Goal: Task Accomplishment & Management: Manage account settings

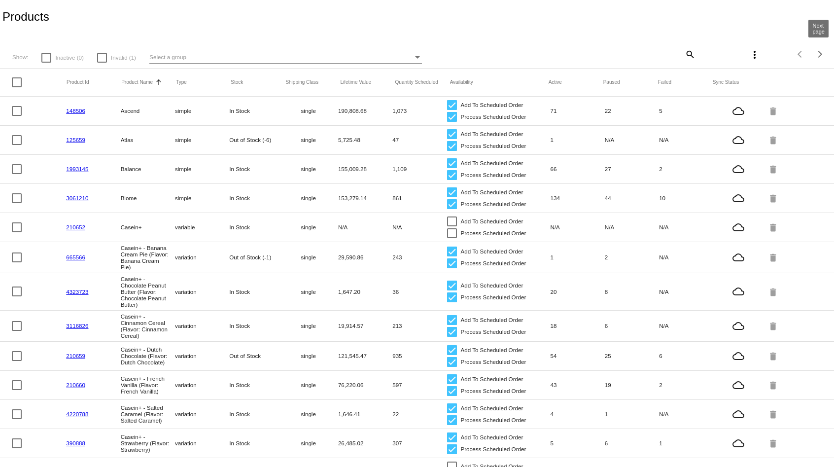
click at [818, 55] on div "Next page" at bounding box center [819, 54] width 7 height 7
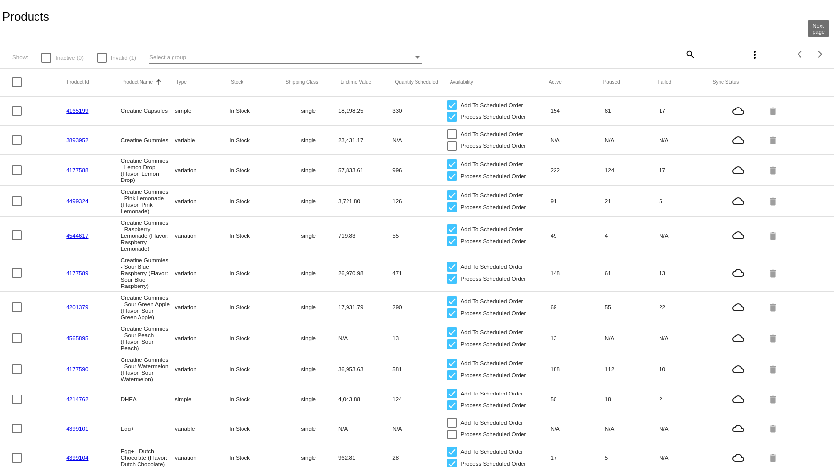
click at [818, 55] on div "Next page" at bounding box center [819, 54] width 7 height 7
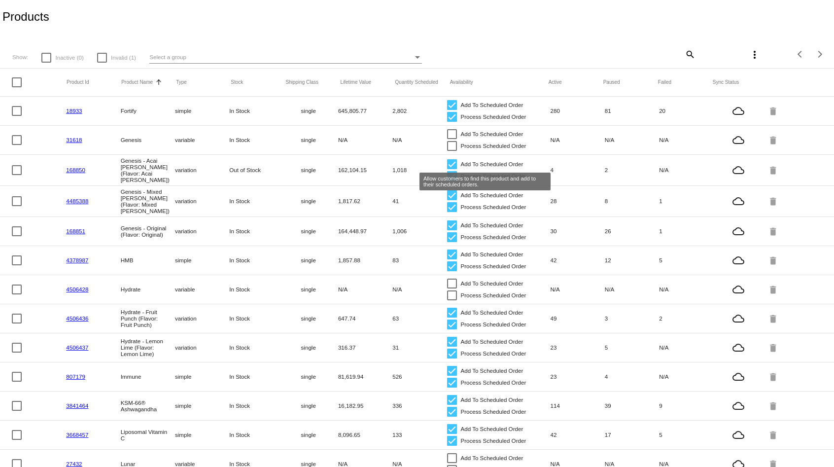
click at [453, 160] on div at bounding box center [452, 164] width 10 height 10
click at [452, 169] on input "Add To Scheduled Order" at bounding box center [452, 169] width 0 height 0
checkbox input "false"
click at [453, 176] on div at bounding box center [452, 176] width 10 height 10
click at [452, 181] on input "Process Scheduled Order" at bounding box center [452, 181] width 0 height 0
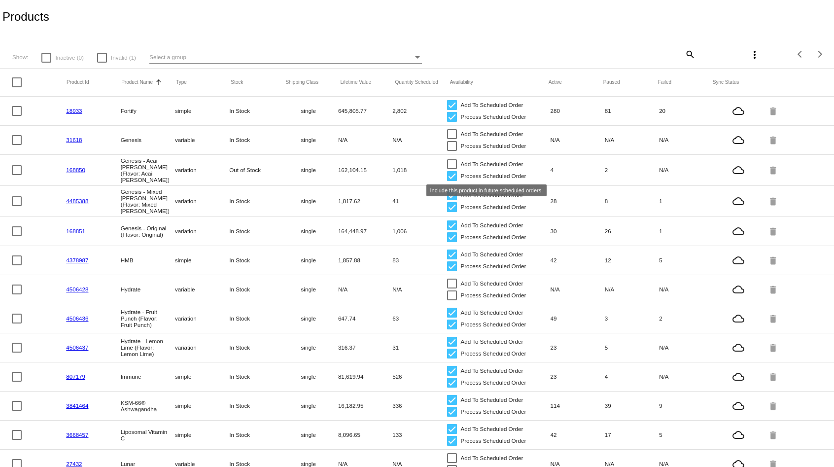
checkbox input "false"
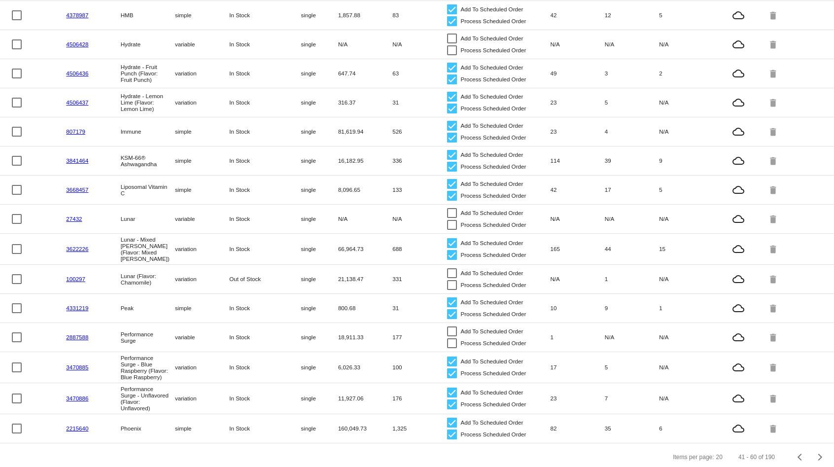
scroll to position [247, 0]
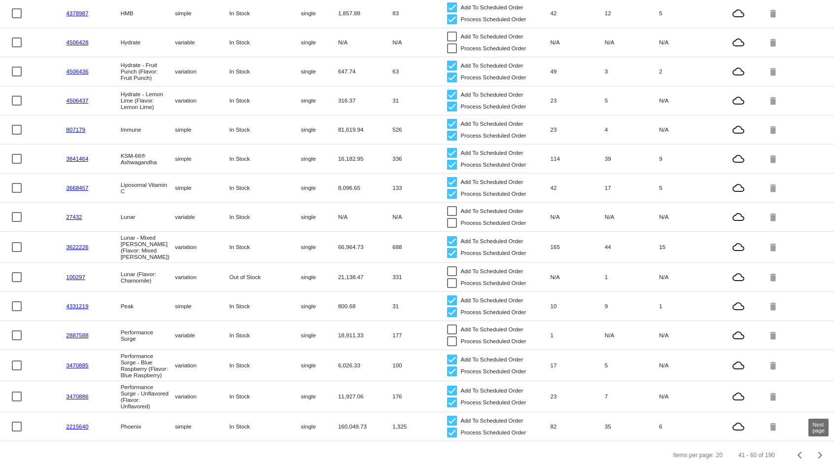
click at [821, 453] on span "Next page" at bounding box center [821, 455] width 20 height 5
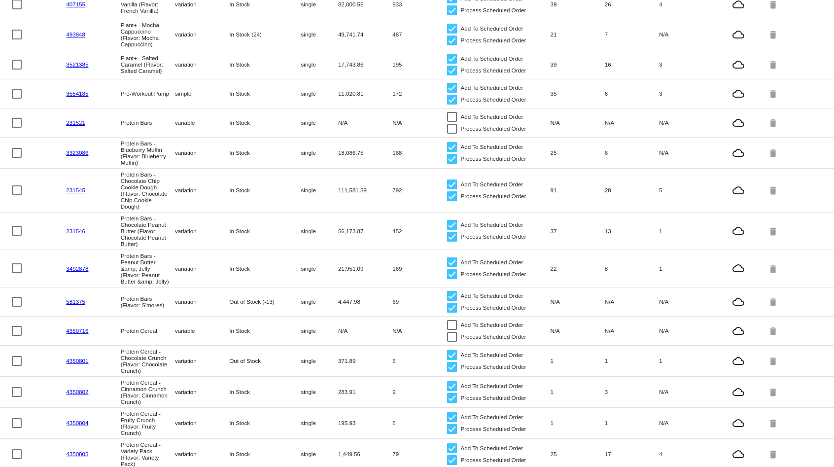
scroll to position [256, 0]
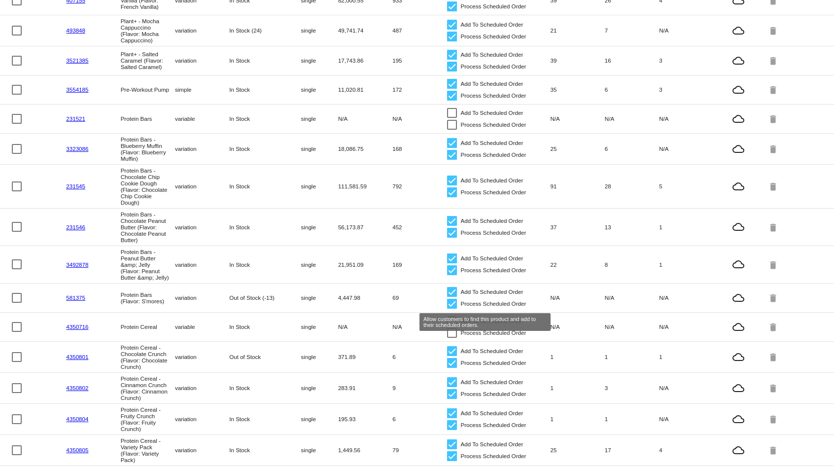
click at [454, 297] on div at bounding box center [452, 292] width 10 height 10
click at [452, 297] on input "Add To Scheduled Order" at bounding box center [452, 297] width 0 height 0
checkbox input "false"
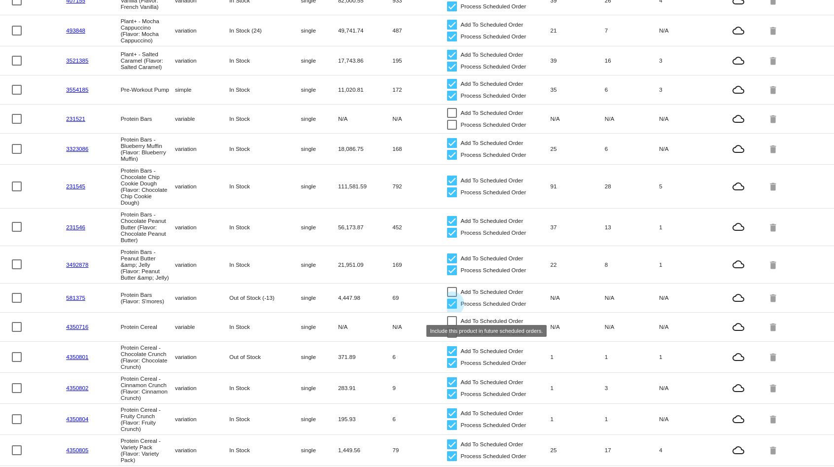
click at [452, 309] on div at bounding box center [452, 304] width 10 height 10
click at [452, 309] on input "Process Scheduled Order" at bounding box center [452, 309] width 0 height 0
checkbox input "false"
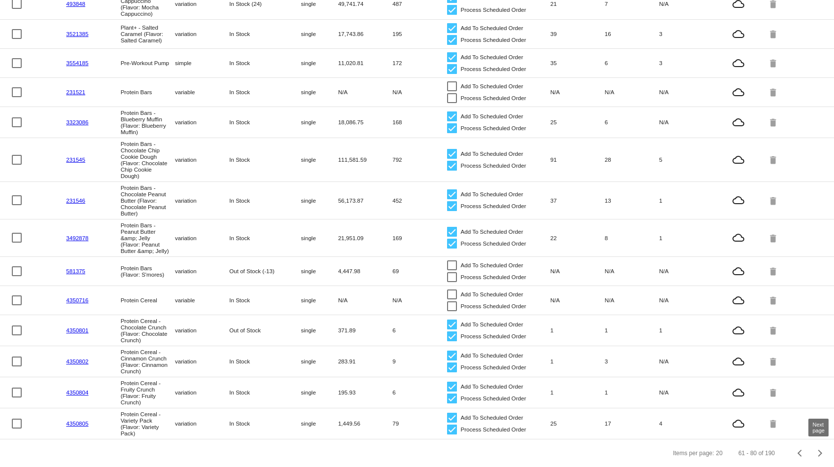
click at [820, 452] on div "Next page" at bounding box center [819, 453] width 7 height 7
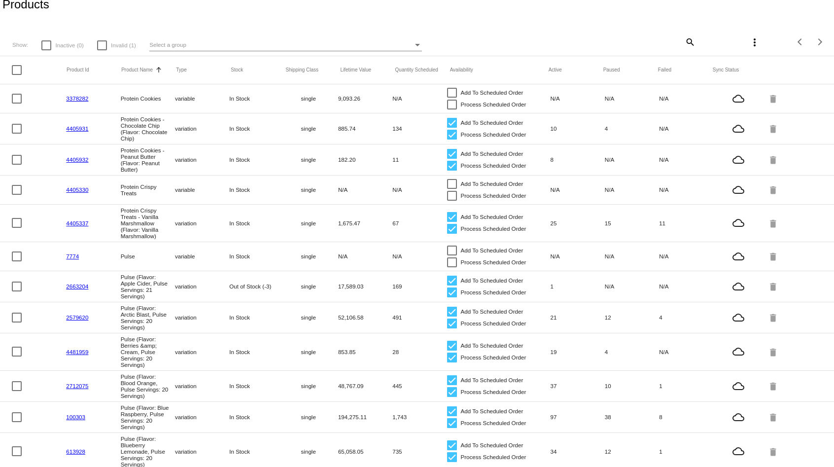
scroll to position [0, 0]
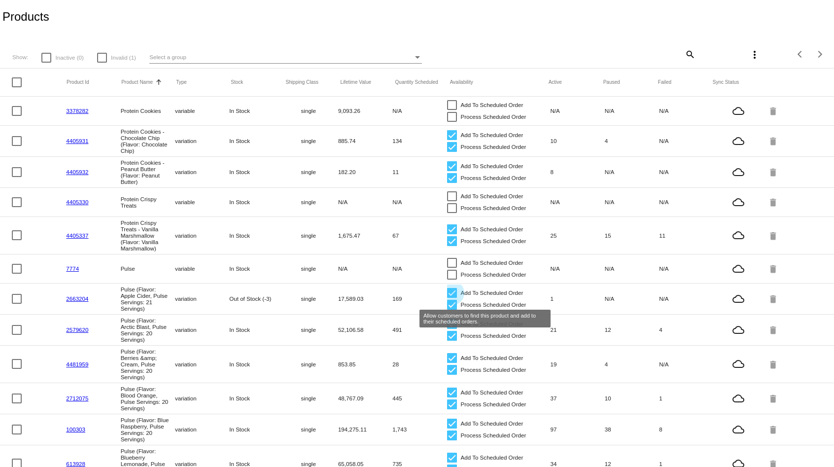
click at [452, 298] on div at bounding box center [452, 293] width 10 height 10
click at [452, 298] on input "Add To Scheduled Order" at bounding box center [452, 298] width 0 height 0
checkbox input "false"
click at [452, 310] on div at bounding box center [452, 305] width 10 height 10
click at [452, 310] on input "Process Scheduled Order" at bounding box center [452, 310] width 0 height 0
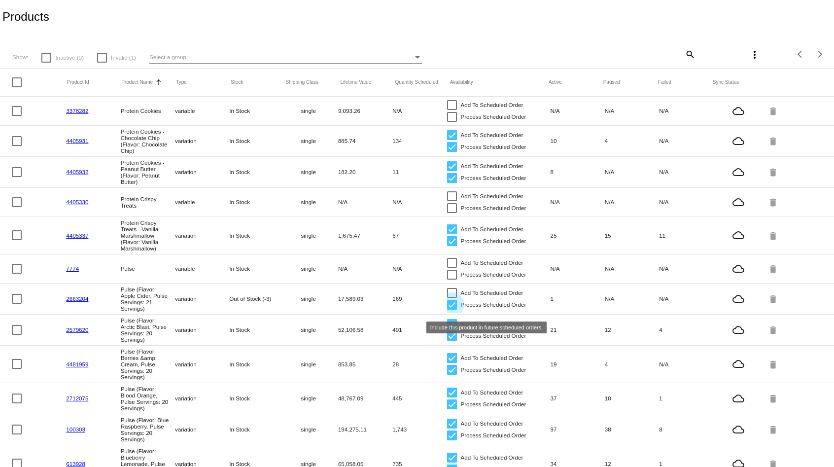
checkbox input "false"
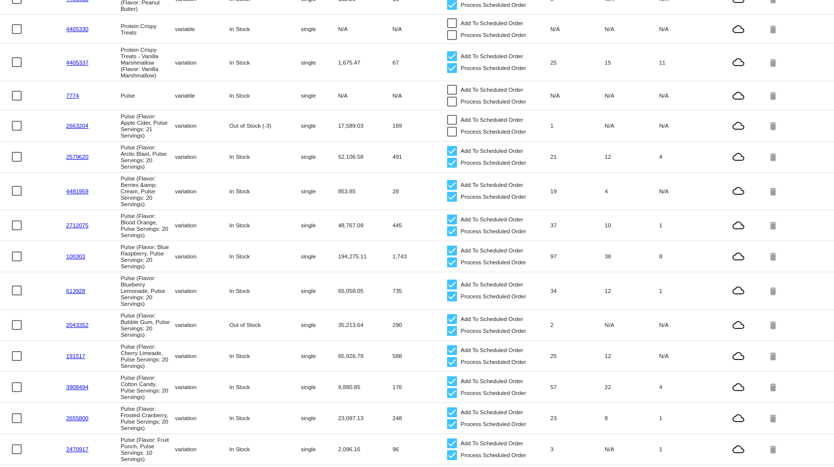
scroll to position [176, 0]
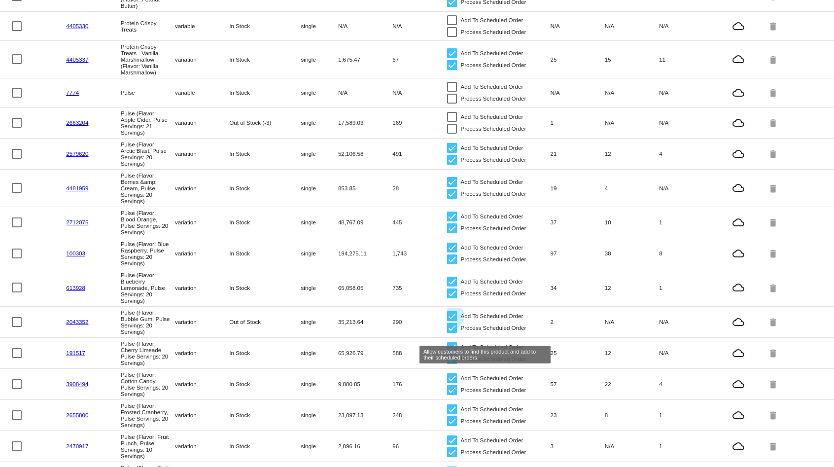
click at [455, 321] on div at bounding box center [452, 316] width 10 height 10
click at [452, 322] on input "Add To Scheduled Order" at bounding box center [452, 321] width 0 height 0
checkbox input "false"
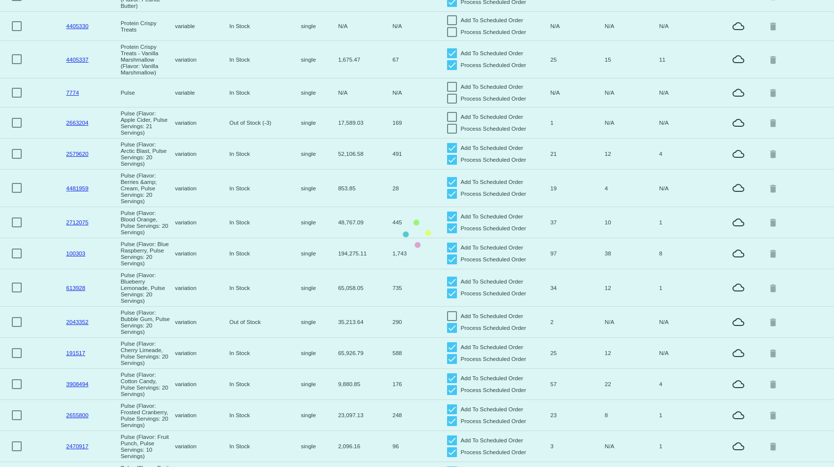
click at [450, 349] on mat-table "Product Id Product Name Sorted by ProductName ascending Type Stock Shipping Cla…" at bounding box center [417, 223] width 834 height 663
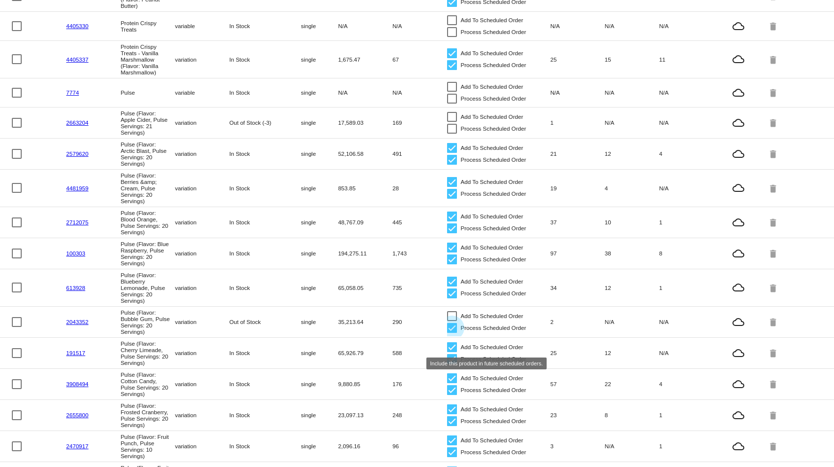
click at [450, 333] on div at bounding box center [452, 328] width 10 height 10
click at [452, 333] on input "Process Scheduled Order" at bounding box center [452, 333] width 0 height 0
checkbox input "false"
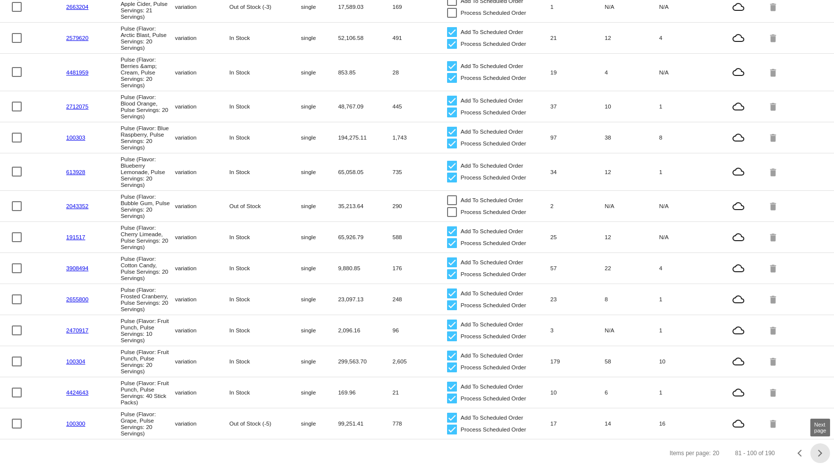
click at [820, 452] on div "Next page" at bounding box center [819, 453] width 7 height 7
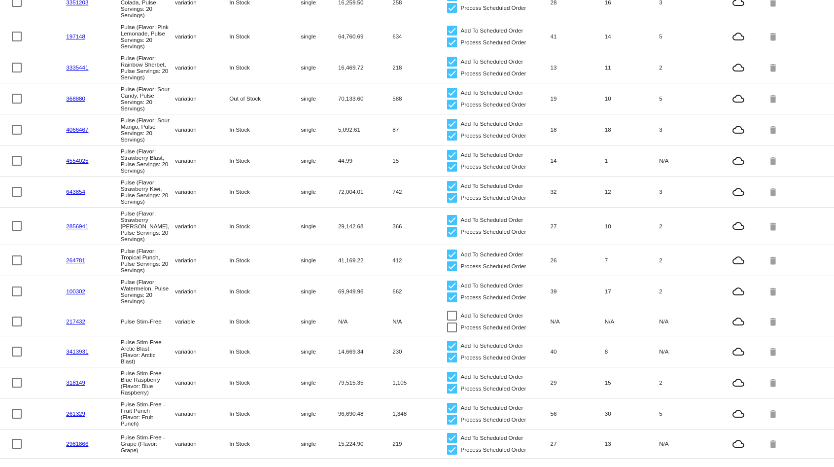
scroll to position [317, 0]
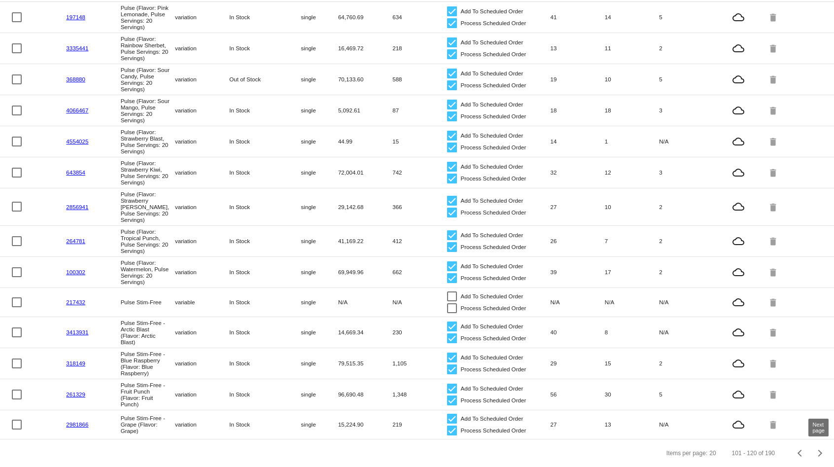
click at [821, 454] on div "Next page" at bounding box center [819, 453] width 7 height 7
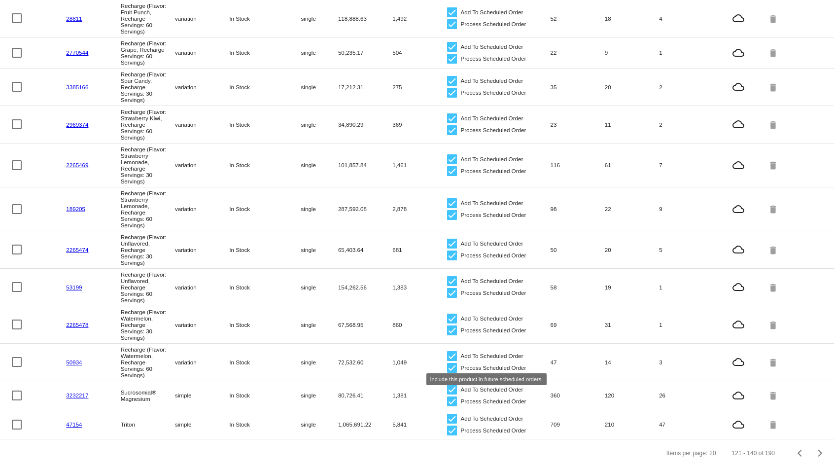
scroll to position [403, 0]
click at [820, 450] on div "Next page" at bounding box center [819, 453] width 7 height 7
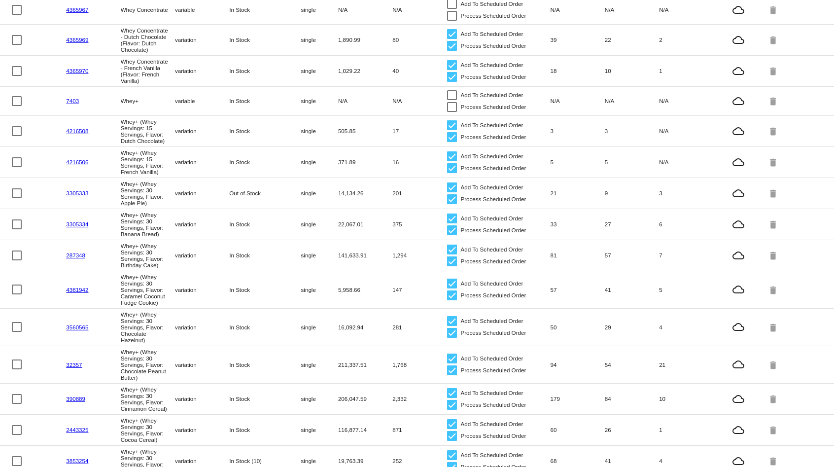
scroll to position [311, 0]
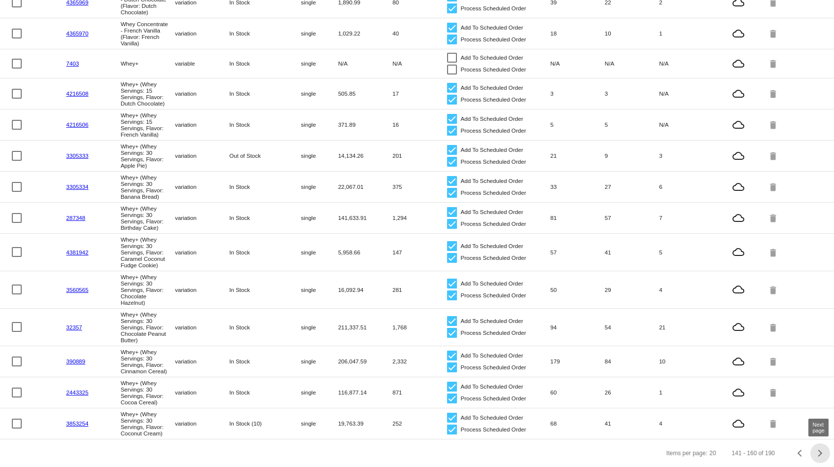
click at [819, 458] on button "Next page" at bounding box center [821, 453] width 20 height 20
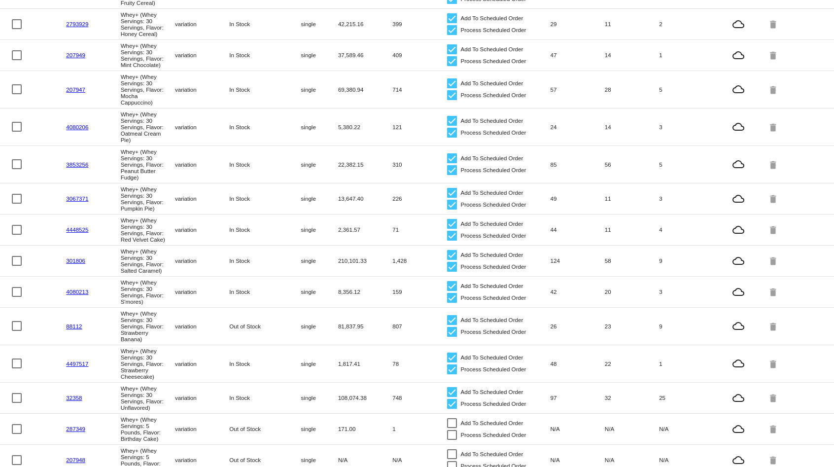
scroll to position [366, 0]
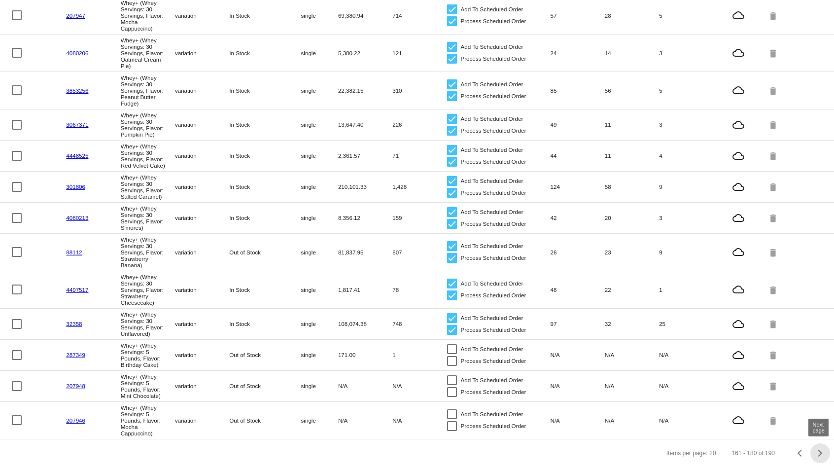
click at [820, 452] on div "Next page" at bounding box center [819, 453] width 7 height 7
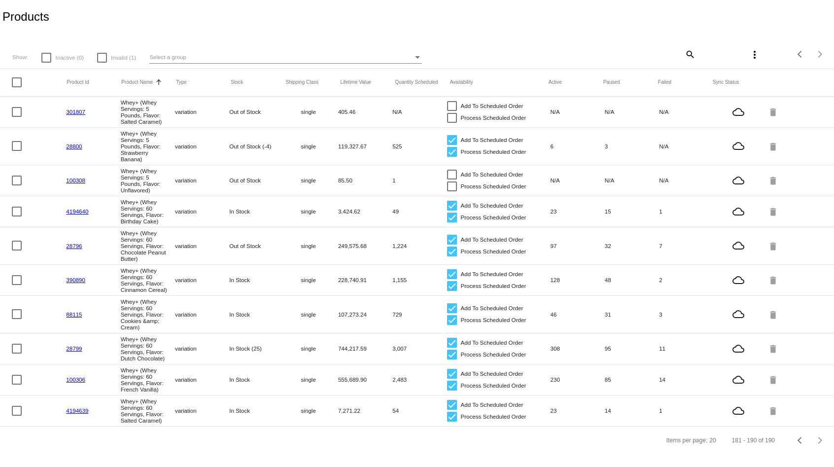
scroll to position [0, 0]
click at [454, 152] on div at bounding box center [452, 152] width 10 height 10
click at [452, 157] on input "Process Scheduled Order" at bounding box center [452, 157] width 0 height 0
checkbox input "false"
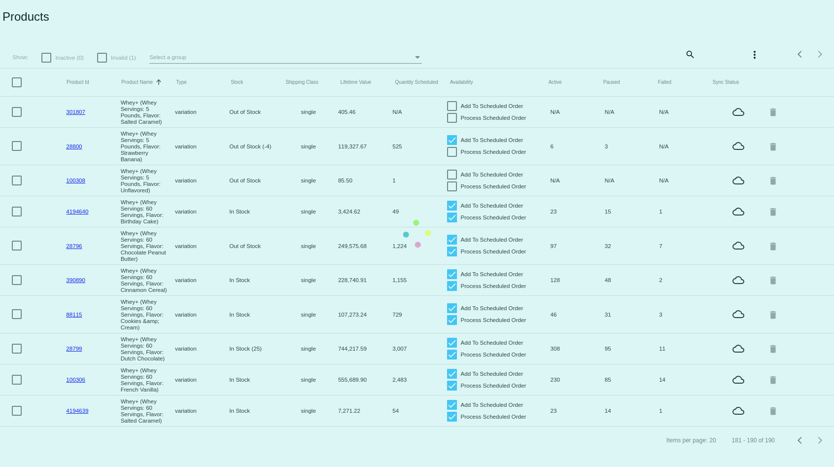
click at [453, 145] on mat-table "Product Id Product Name Sorted by ProductName ascending Type Stock Shipping Cla…" at bounding box center [417, 248] width 834 height 358
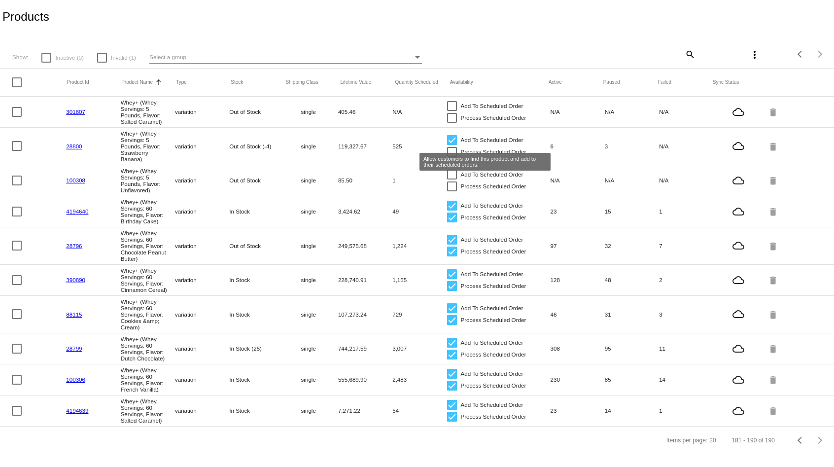
click at [453, 145] on div at bounding box center [452, 140] width 10 height 10
click at [452, 145] on input "Add To Scheduled Order" at bounding box center [452, 145] width 0 height 0
checkbox input "false"
click at [103, 53] on div at bounding box center [102, 58] width 10 height 10
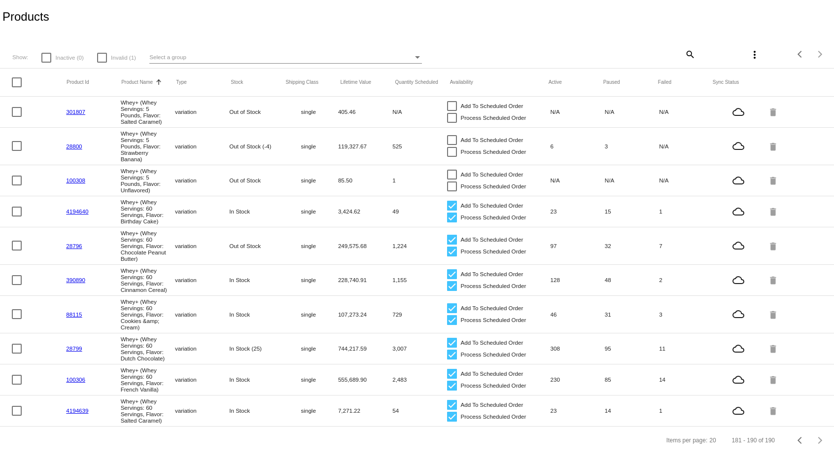
click at [102, 63] on input "Invalid (1)" at bounding box center [102, 63] width 0 height 0
checkbox input "true"
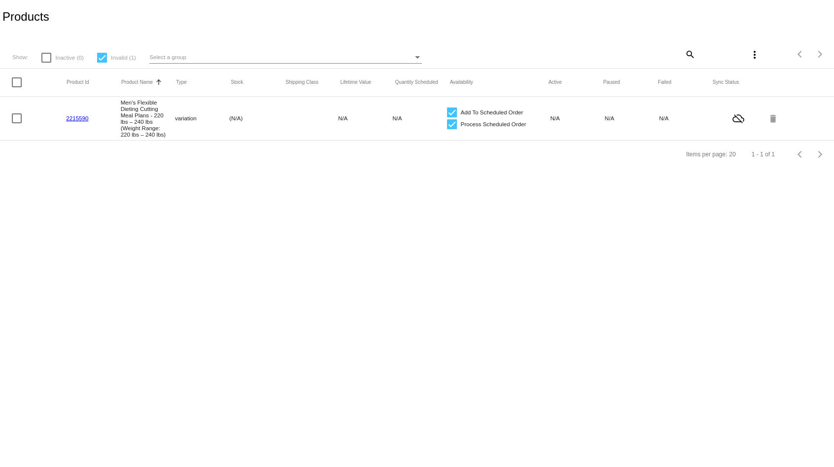
scroll to position [0, 0]
click at [453, 114] on div at bounding box center [452, 113] width 10 height 10
click at [452, 117] on input "Add To Scheduled Order" at bounding box center [452, 117] width 0 height 0
checkbox input "false"
click at [452, 124] on div at bounding box center [452, 124] width 10 height 10
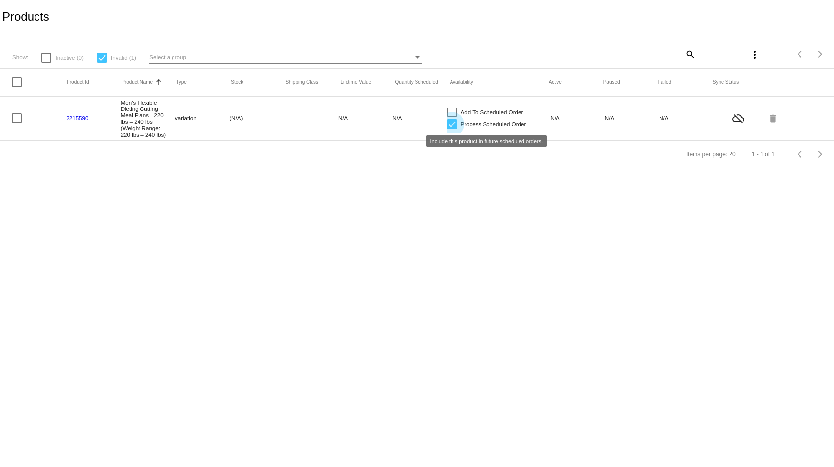
click at [452, 129] on input "Process Scheduled Order" at bounding box center [452, 129] width 0 height 0
checkbox input "false"
